Goal: Find specific page/section: Locate a particular part of the current website

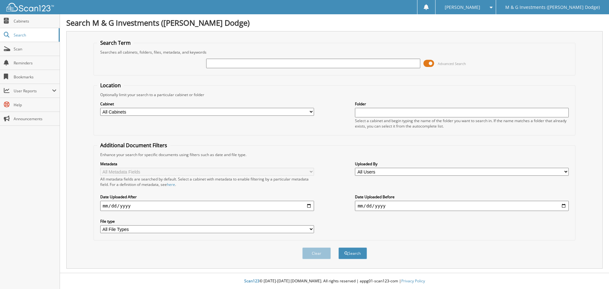
click at [256, 59] on input "text" at bounding box center [313, 64] width 214 height 10
type input "684848"
click at [338, 247] on button "Search" at bounding box center [352, 253] width 29 height 12
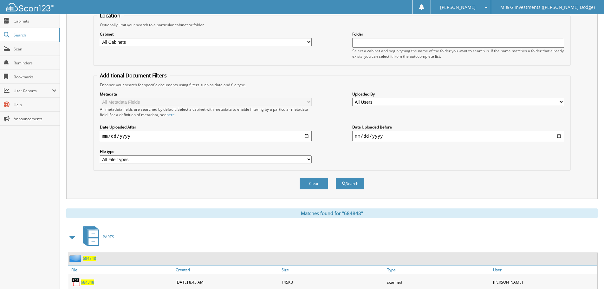
scroll to position [95, 0]
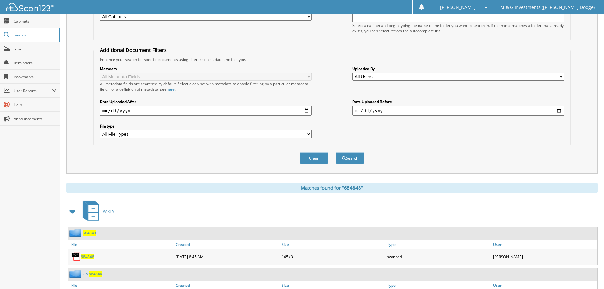
click at [88, 233] on span "684848" at bounding box center [89, 232] width 13 height 5
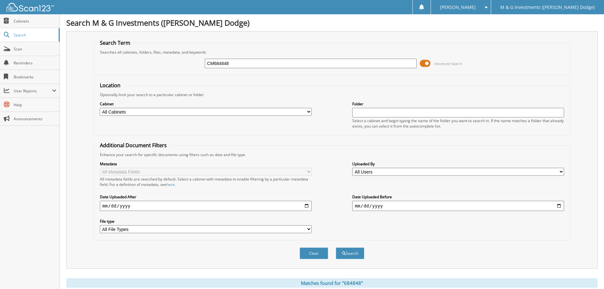
type input "CM684848"
click at [336, 247] on button "Search" at bounding box center [350, 253] width 29 height 12
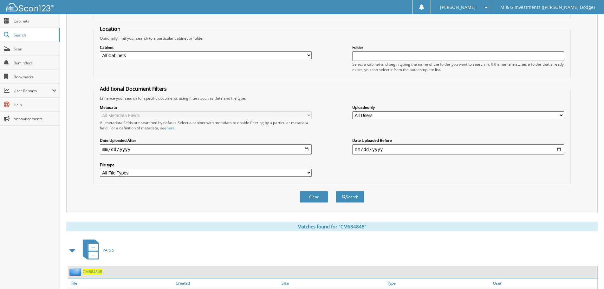
scroll to position [90, 0]
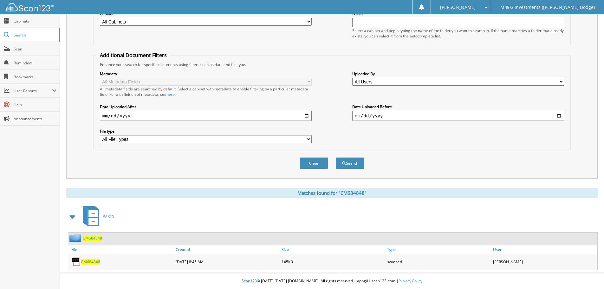
click at [93, 239] on span "CM684848" at bounding box center [92, 237] width 19 height 5
